Goal: Transaction & Acquisition: Obtain resource

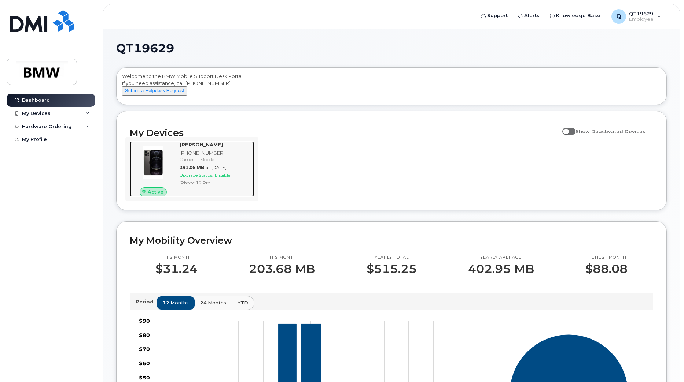
click at [163, 174] on img at bounding box center [153, 162] width 35 height 35
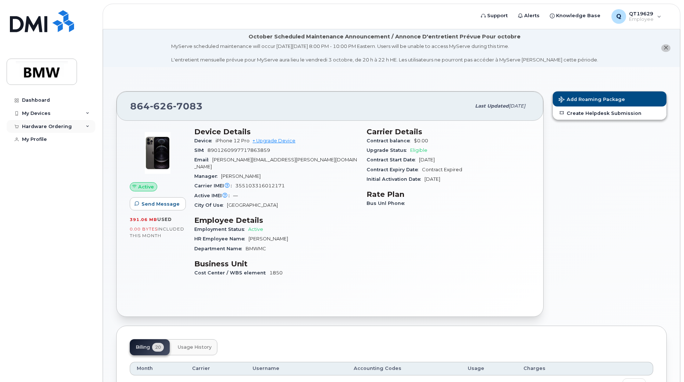
click at [53, 127] on div "Hardware Ordering" at bounding box center [47, 127] width 50 height 6
click at [43, 140] on div "New Order" at bounding box center [39, 140] width 28 height 7
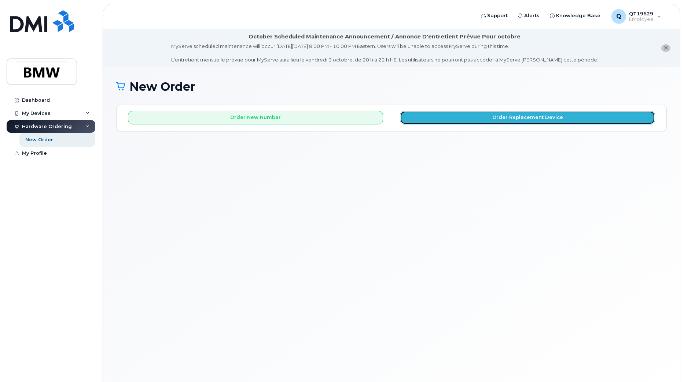
click at [469, 121] on button "Order Replacement Device" at bounding box center [527, 118] width 255 height 14
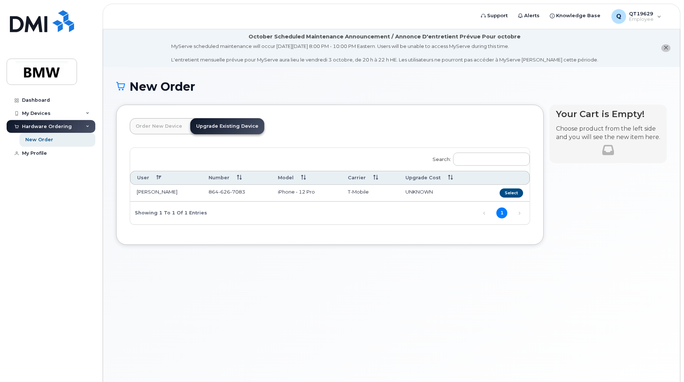
click at [150, 193] on td "[PERSON_NAME]" at bounding box center [166, 193] width 72 height 17
click at [505, 190] on button "Select" at bounding box center [510, 193] width 23 height 9
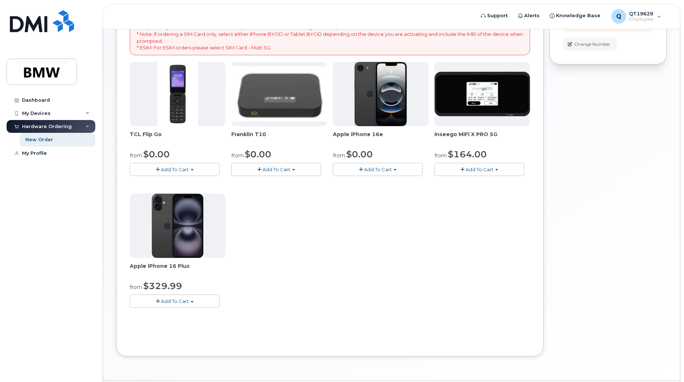
scroll to position [183, 0]
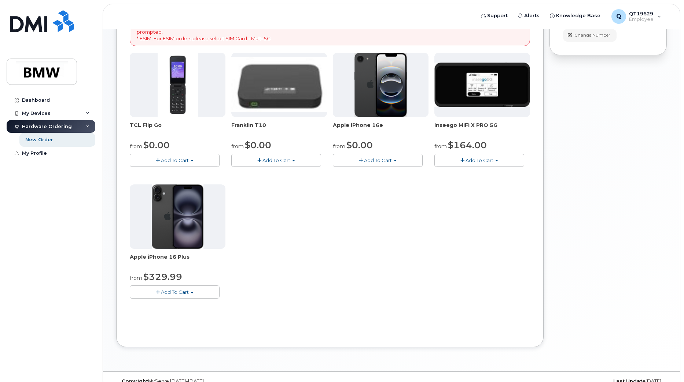
click at [380, 97] on img at bounding box center [380, 85] width 53 height 64
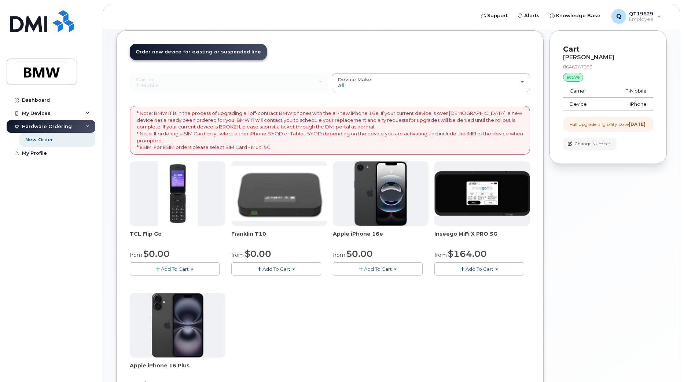
scroll to position [86, 0]
